Goal: Task Accomplishment & Management: Manage account settings

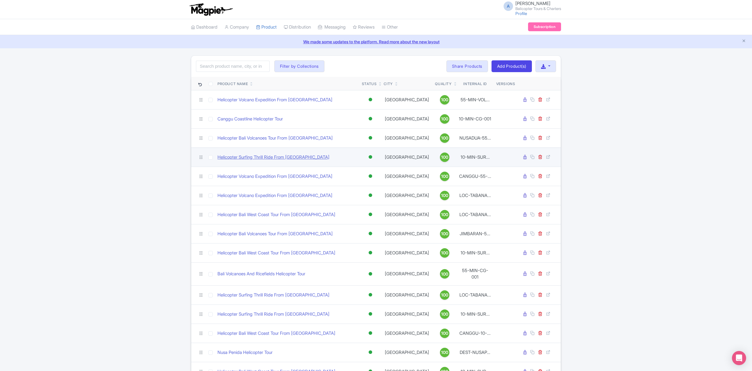
click at [267, 158] on link "Helicopter Surfing Thrill Ride From [GEOGRAPHIC_DATA]" at bounding box center [273, 157] width 112 height 7
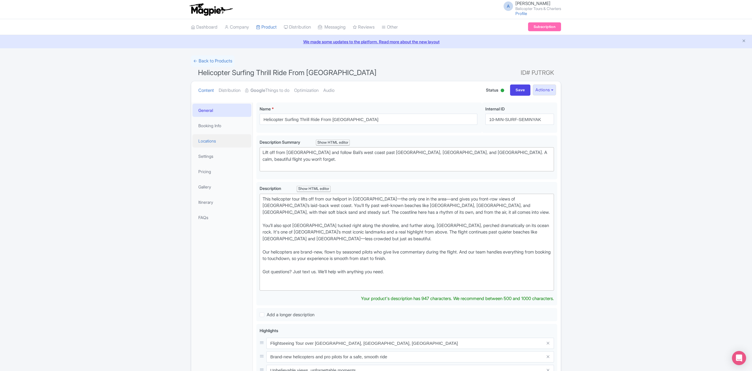
click at [221, 139] on link "Locations" at bounding box center [221, 140] width 59 height 13
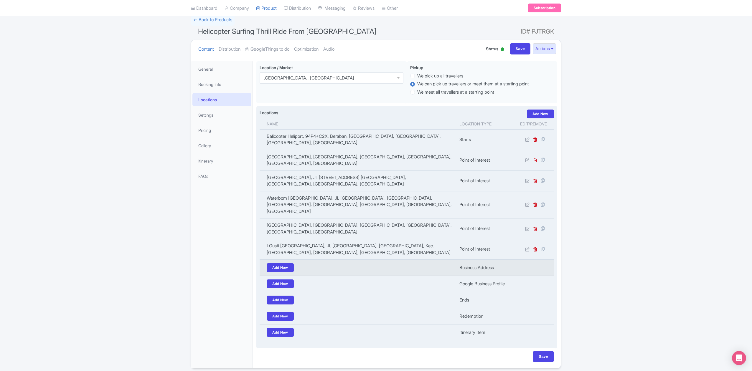
scroll to position [42, 0]
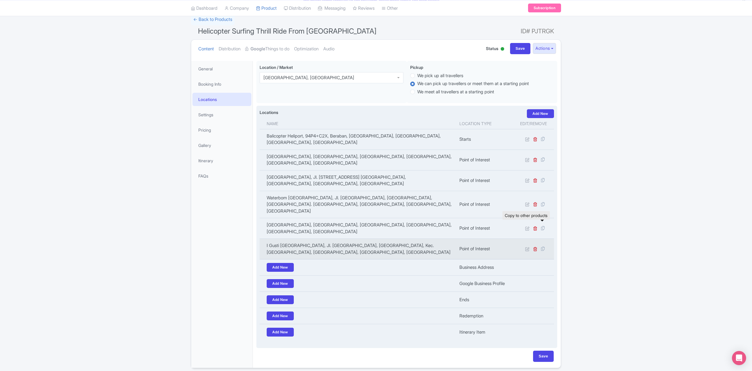
click at [544, 246] on icon at bounding box center [542, 248] width 8 height 5
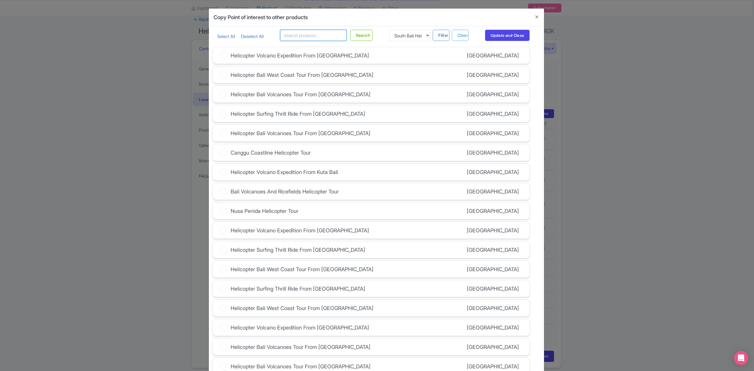
click at [322, 36] on input "text" at bounding box center [313, 35] width 67 height 11
type input "loc-tabanan"
click at [362, 34] on button "Search" at bounding box center [361, 35] width 23 height 11
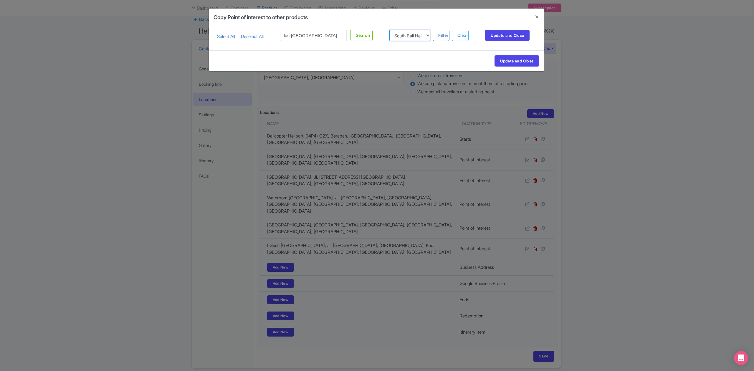
click at [411, 38] on select "South Bali Helicopter Tour Ulluwatu Helicopter Tour Nusa Penida Helicopter Tour…" at bounding box center [409, 35] width 41 height 11
click at [327, 39] on input "loc-tabanan" at bounding box center [313, 35] width 67 height 11
drag, startPoint x: 325, startPoint y: 39, endPoint x: 266, endPoint y: 45, distance: 58.6
click at [266, 45] on div "Select All Deselect All loc-tabanan Search South Bali Helicopter Tour Ulluwatu …" at bounding box center [376, 38] width 335 height 24
click at [537, 16] on button "Close" at bounding box center [537, 17] width 14 height 17
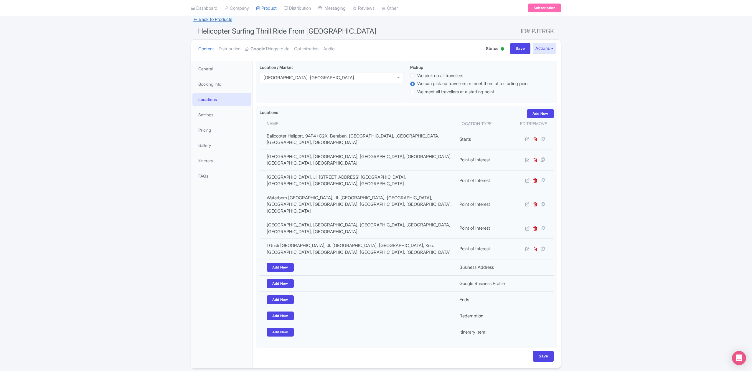
click at [232, 19] on link "← Back to Products" at bounding box center [213, 19] width 44 height 11
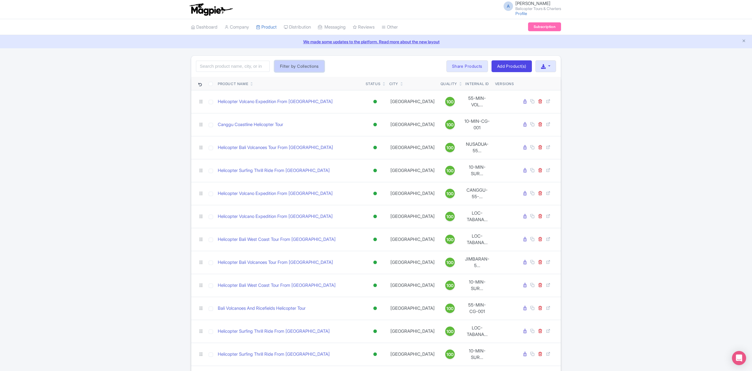
click at [287, 66] on button "Filter by Collections" at bounding box center [299, 66] width 50 height 12
drag, startPoint x: 309, startPoint y: 78, endPoint x: 172, endPoint y: 117, distance: 142.6
click at [404, 39] on link "We made some updates to the platform. Read more about the new layout" at bounding box center [376, 42] width 745 height 6
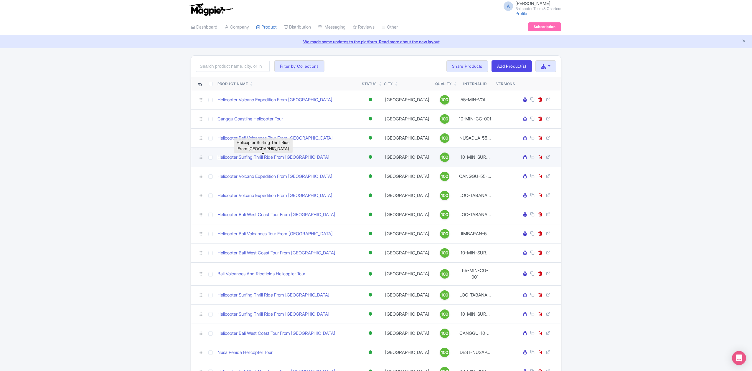
click at [281, 156] on link "Helicopter Surfing Thrill Ride From [GEOGRAPHIC_DATA]" at bounding box center [273, 157] width 112 height 7
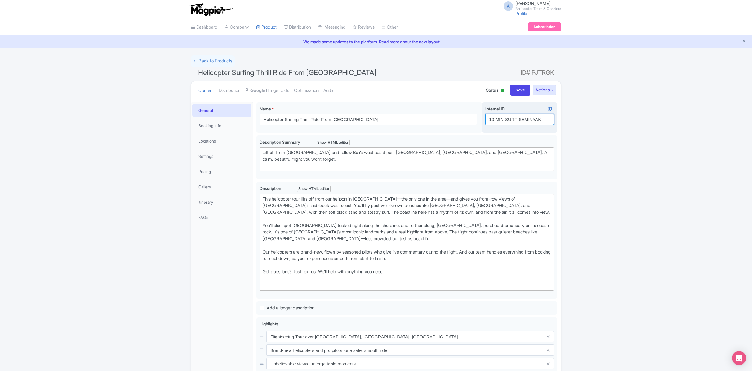
drag, startPoint x: 515, startPoint y: 119, endPoint x: 489, endPoint y: 120, distance: 25.6
click at [489, 120] on input "10-MIN-SURF-SEMINYAK" at bounding box center [519, 119] width 69 height 11
drag, startPoint x: 541, startPoint y: 119, endPoint x: 519, endPoint y: 118, distance: 22.1
click at [519, 118] on input "10-MIN-SURF-SEMINYAK" at bounding box center [519, 119] width 69 height 11
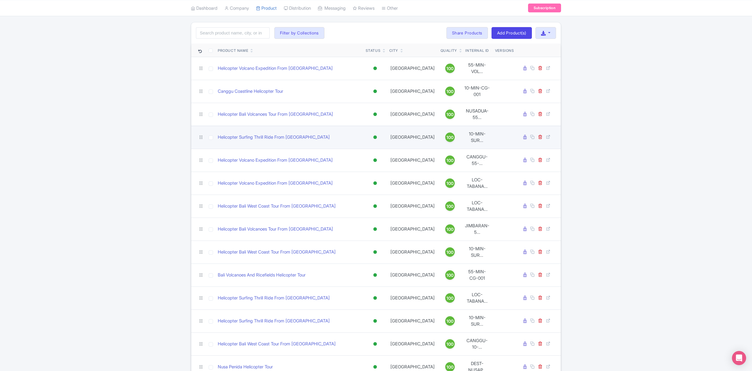
scroll to position [157, 0]
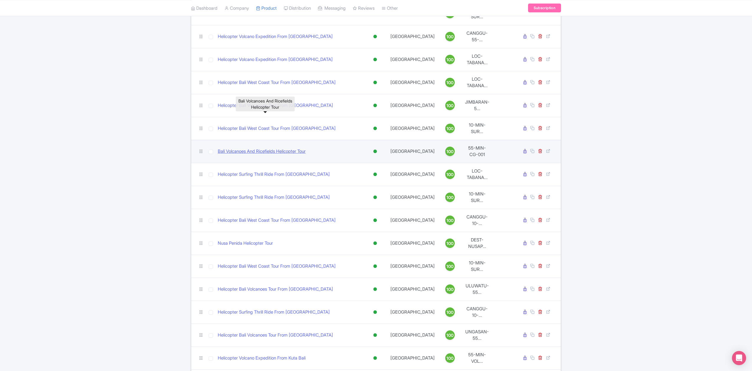
click at [273, 148] on link "Bali Volcanoes And Ricefields Helicopter Tour" at bounding box center [262, 151] width 88 height 7
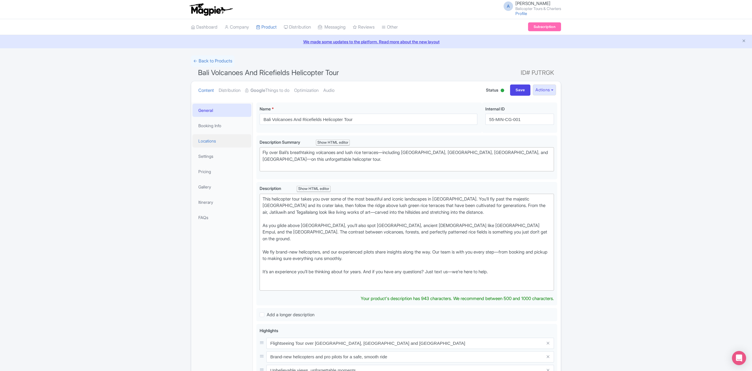
click at [219, 137] on link "Locations" at bounding box center [221, 140] width 59 height 13
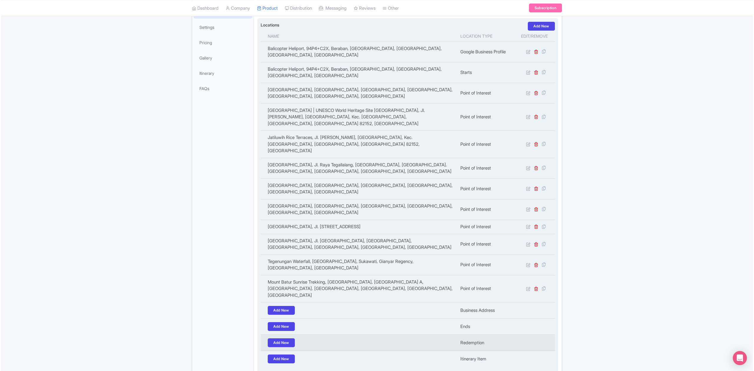
scroll to position [130, 0]
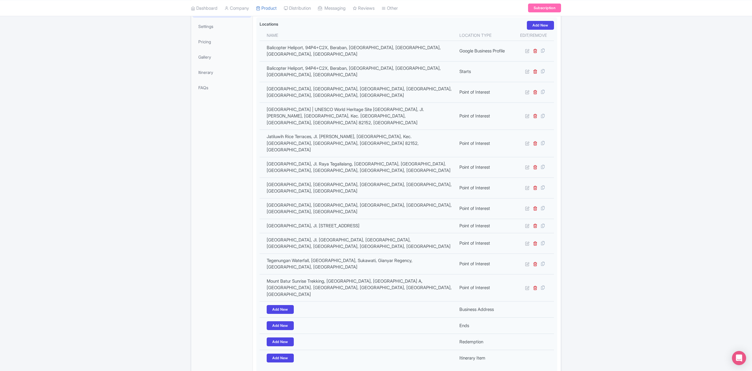
click at [544, 285] on link at bounding box center [542, 288] width 8 height 7
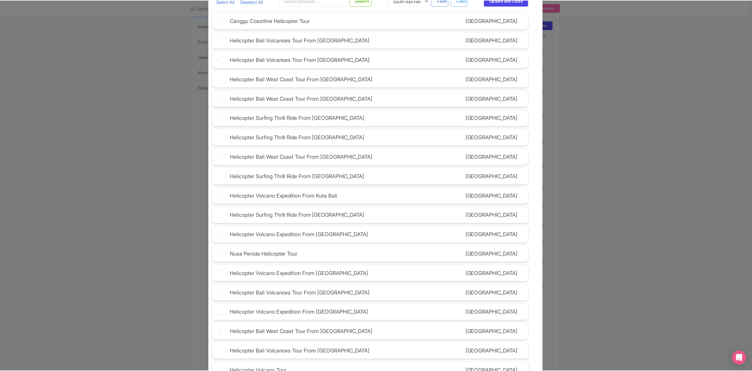
scroll to position [0, 0]
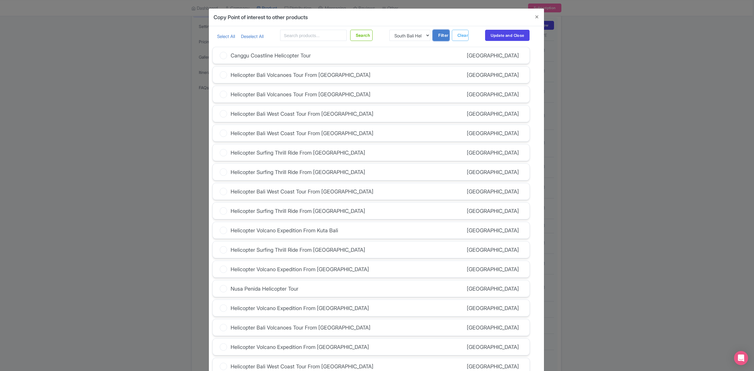
click at [442, 38] on button "Filter" at bounding box center [441, 35] width 17 height 11
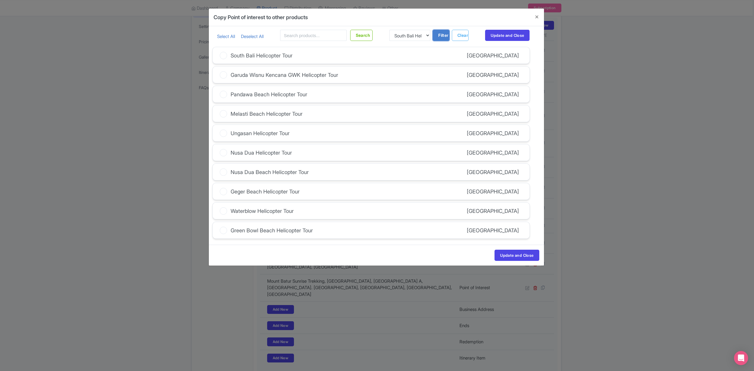
click at [442, 38] on button "Filter" at bounding box center [441, 35] width 17 height 11
click at [419, 34] on select "South Bali Helicopter Tour Ulluwatu Helicopter Tour Nusa Penida Helicopter Tour…" at bounding box center [409, 35] width 41 height 11
click at [440, 37] on button "Filter" at bounding box center [441, 35] width 17 height 11
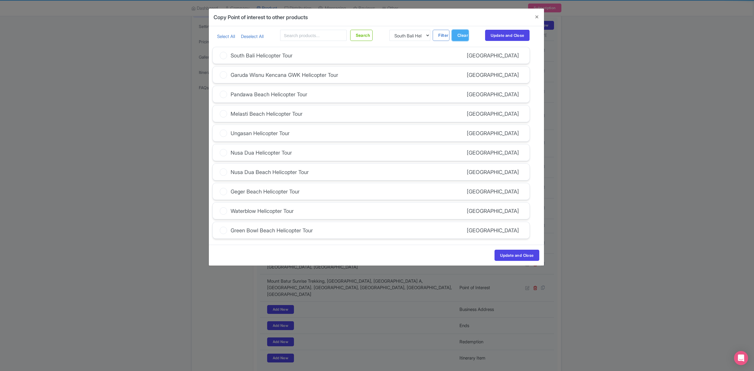
click at [464, 37] on button "Clear" at bounding box center [460, 35] width 17 height 11
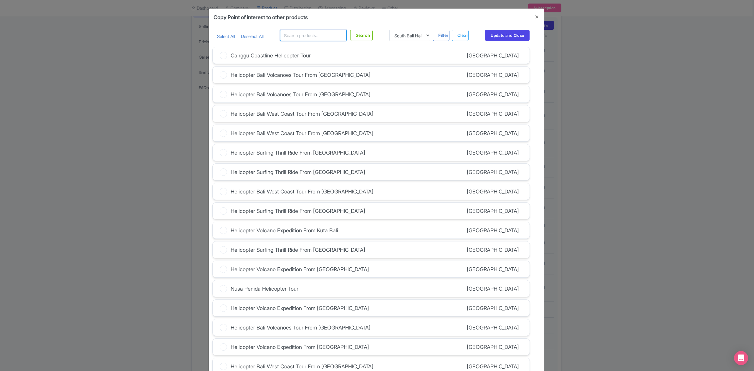
click at [335, 35] on input "text" at bounding box center [313, 35] width 67 height 11
click at [420, 12] on div "Copy Point of interest to other products" at bounding box center [376, 18] width 335 height 18
click at [367, 36] on button "Search" at bounding box center [361, 35] width 23 height 11
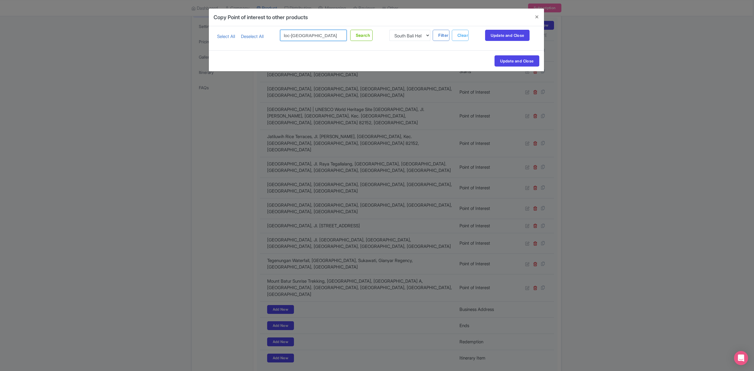
drag, startPoint x: 323, startPoint y: 37, endPoint x: 247, endPoint y: 43, distance: 76.5
click at [247, 43] on div "Select All Deselect All loc-tabanan Search South Bali Helicopter Tour Ulluwatu …" at bounding box center [376, 38] width 335 height 24
type input "10-min"
click at [364, 38] on button "Search" at bounding box center [361, 35] width 23 height 11
click at [365, 36] on button "Search" at bounding box center [361, 35] width 23 height 11
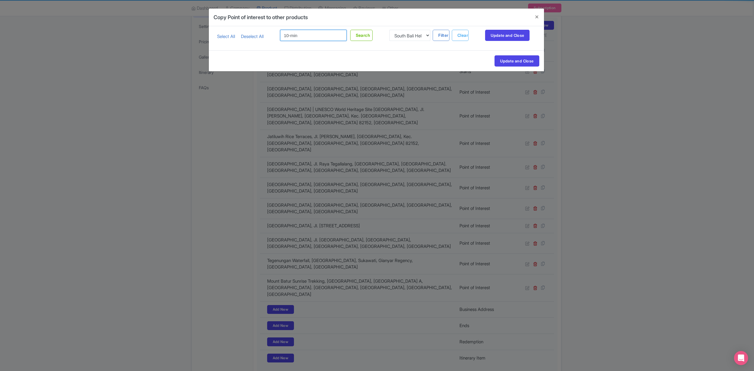
drag, startPoint x: 315, startPoint y: 36, endPoint x: 276, endPoint y: 36, distance: 39.2
click at [276, 36] on div "Select All Deselect All 10-min Search South Bali Helicopter Tour Ulluwatu Helic…" at bounding box center [370, 35] width 317 height 11
click at [537, 16] on button "Close" at bounding box center [537, 17] width 14 height 17
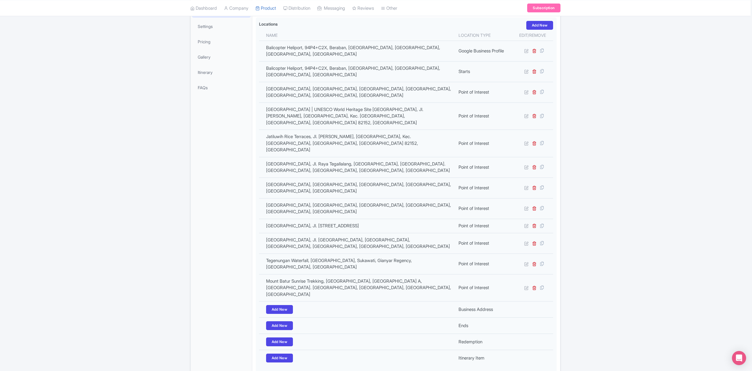
click at [638, 84] on div "← Back to Products Bali Volcanoes And Ricefields Helicopter Tour ID# PJTRGK Con…" at bounding box center [375, 159] width 750 height 469
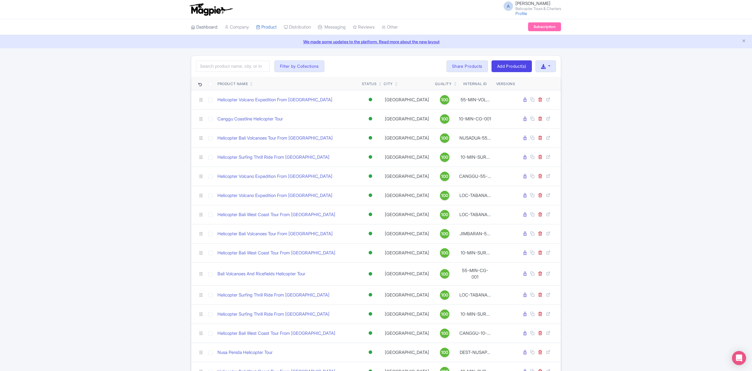
click at [214, 27] on link "Dashboard" at bounding box center [204, 27] width 27 height 16
click at [299, 64] on button "Filter by Collections" at bounding box center [299, 66] width 50 height 12
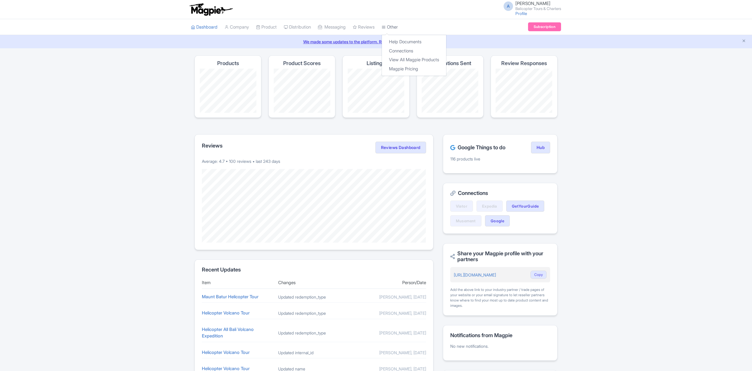
click at [398, 27] on link "Other" at bounding box center [389, 27] width 16 height 16
click at [591, 75] on div "Magpie recommends Look into TUI Musement as a distribution channel TUI Musement…" at bounding box center [376, 239] width 752 height 369
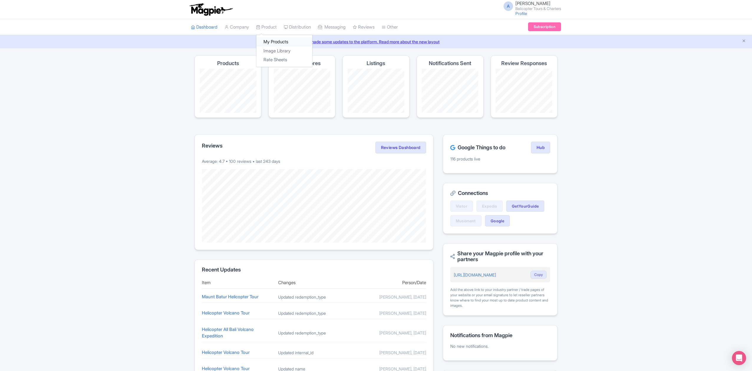
click at [277, 38] on link "My Products" at bounding box center [284, 41] width 56 height 9
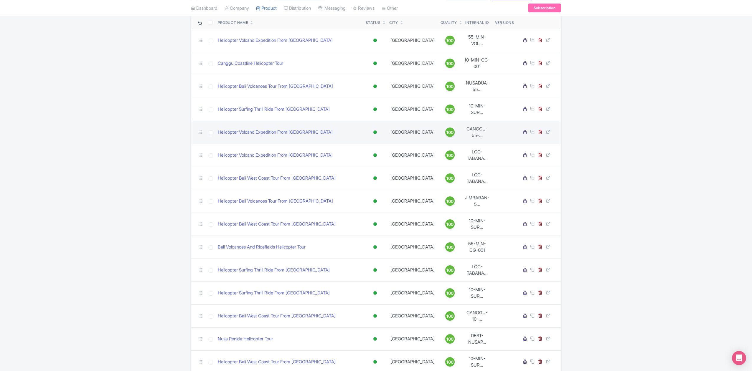
scroll to position [157, 0]
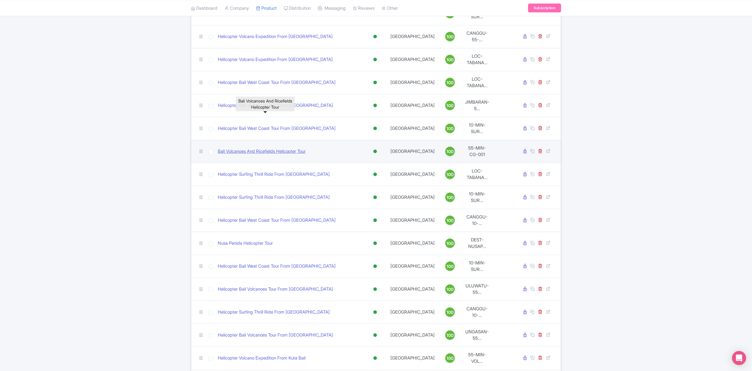
click at [261, 148] on link "Bali Volcanoes And Ricefields Helicopter Tour" at bounding box center [262, 151] width 88 height 7
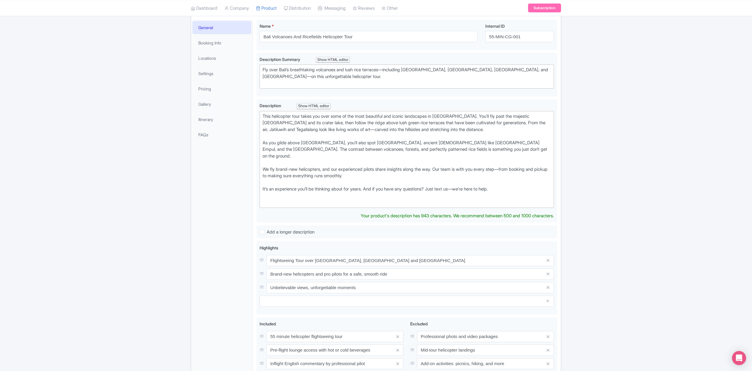
scroll to position [4, 0]
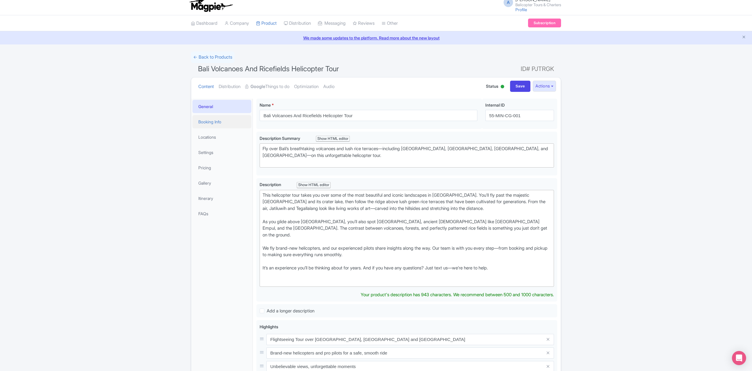
click at [218, 124] on link "Booking Info" at bounding box center [221, 121] width 59 height 13
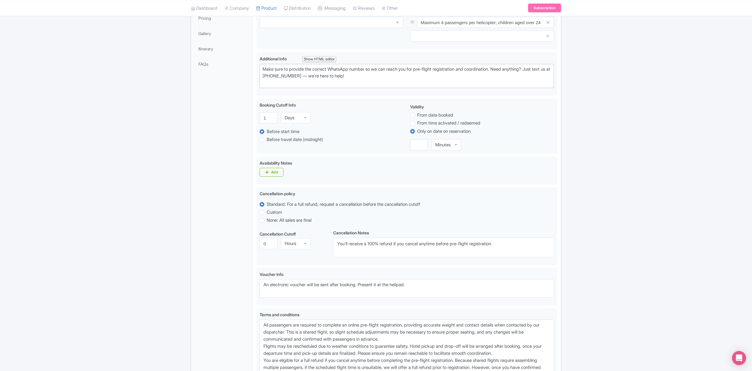
scroll to position [67, 0]
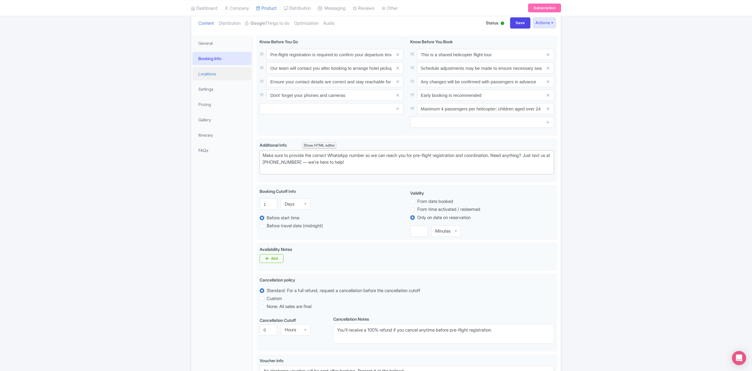
click at [218, 75] on link "Locations" at bounding box center [221, 73] width 59 height 13
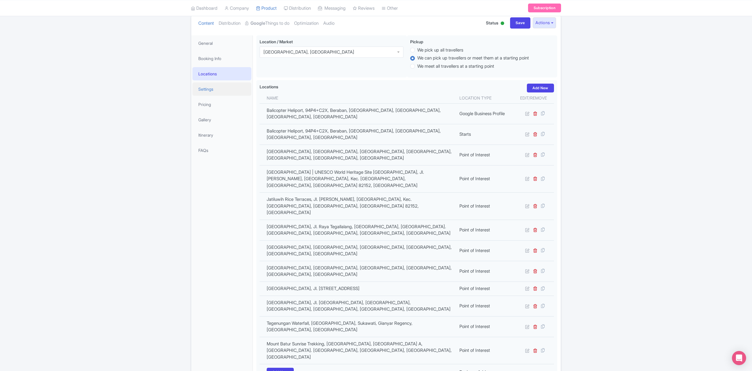
click at [216, 88] on link "Settings" at bounding box center [221, 88] width 59 height 13
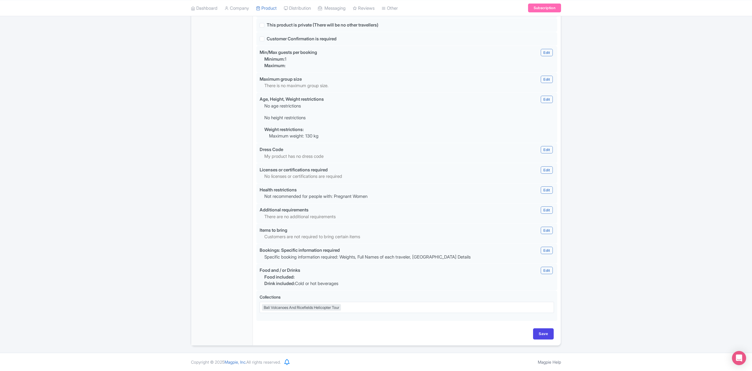
scroll to position [468, 0]
click at [549, 296] on icon at bounding box center [549, 297] width 8 height 5
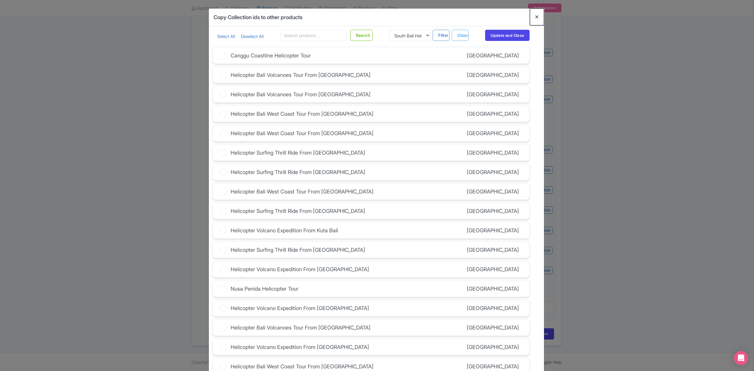
click at [535, 18] on button "Close" at bounding box center [537, 17] width 14 height 17
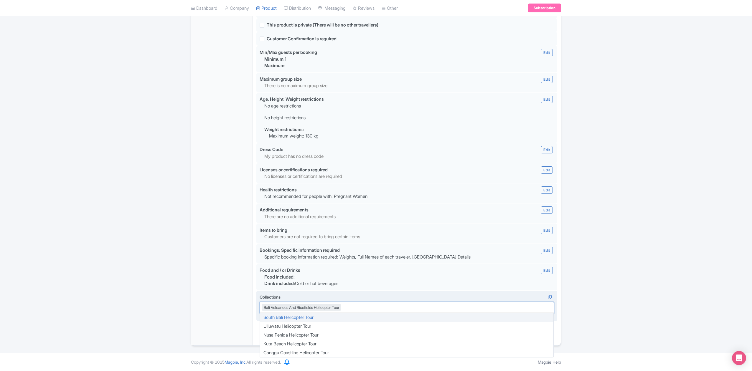
click at [366, 307] on div "Bali Volcanoes And Ricefields Helicopter Tour" at bounding box center [406, 307] width 294 height 11
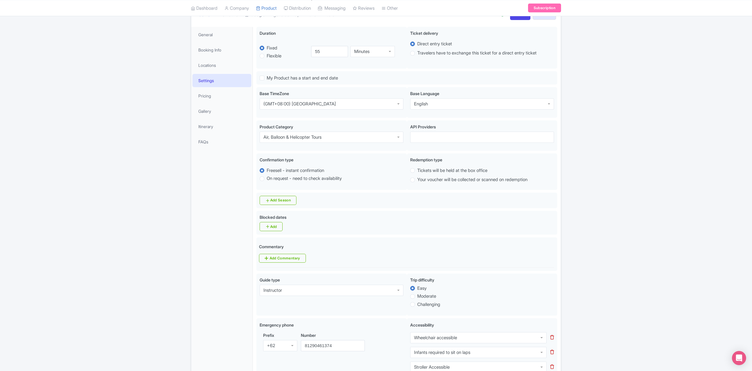
scroll to position [0, 0]
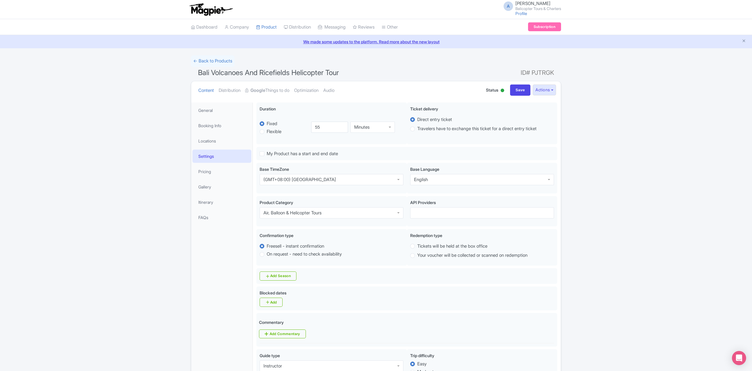
click at [206, 61] on link "← Back to Products" at bounding box center [213, 60] width 44 height 11
click at [213, 26] on link "Dashboard" at bounding box center [204, 27] width 27 height 16
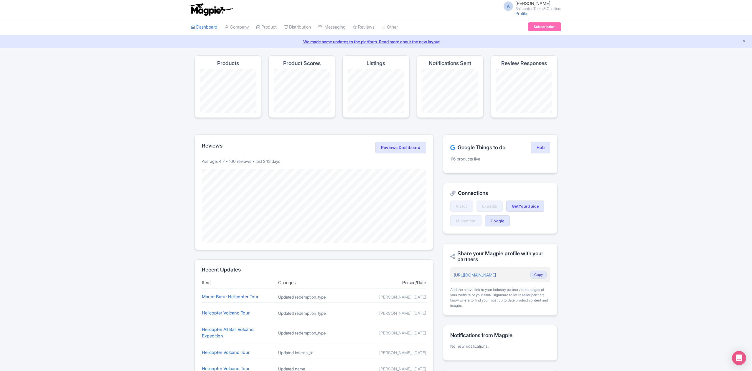
click at [239, 29] on link "Company" at bounding box center [236, 27] width 24 height 16
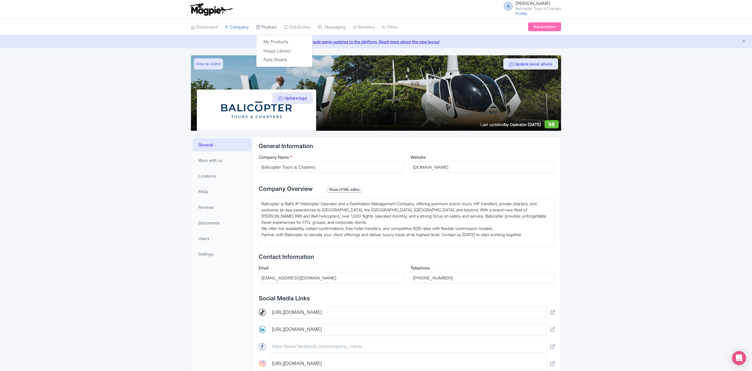
click at [274, 26] on link "Product" at bounding box center [266, 27] width 21 height 16
